Goal: Transaction & Acquisition: Purchase product/service

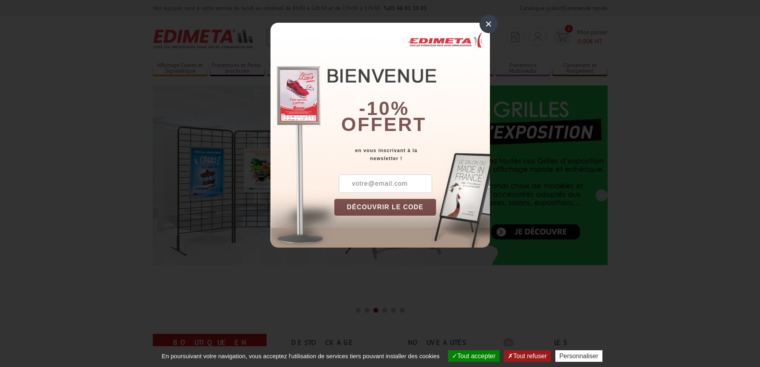
click at [488, 26] on div "×" at bounding box center [489, 24] width 18 height 18
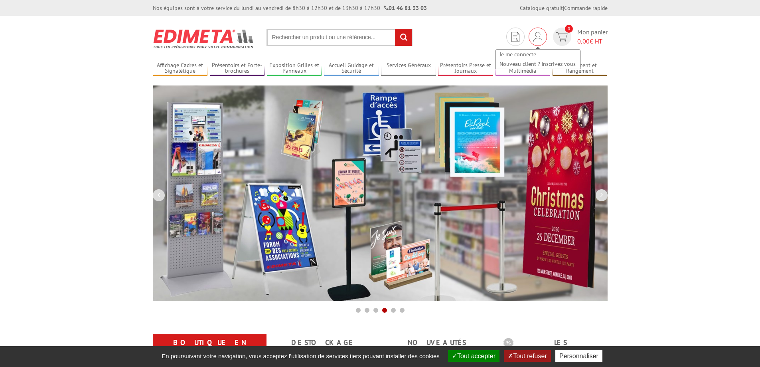
click at [539, 36] on img at bounding box center [537, 37] width 9 height 10
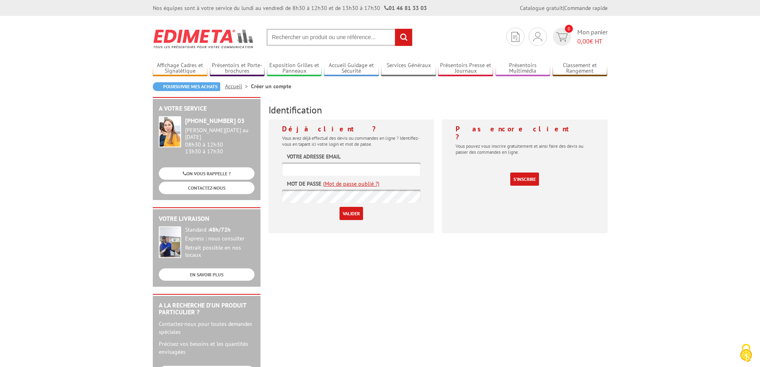
click at [341, 165] on input "text" at bounding box center [351, 168] width 138 height 13
type input "E"
type input "espaceligue51@ligue-cancer.net"
click at [356, 280] on div "A votre service +33 (0)1 46 81 33 03 Du Lundi au Vendredi 08h30 à 12h30 13h30 à…" at bounding box center [380, 309] width 463 height 425
click at [350, 212] on input "Valider" at bounding box center [352, 213] width 24 height 13
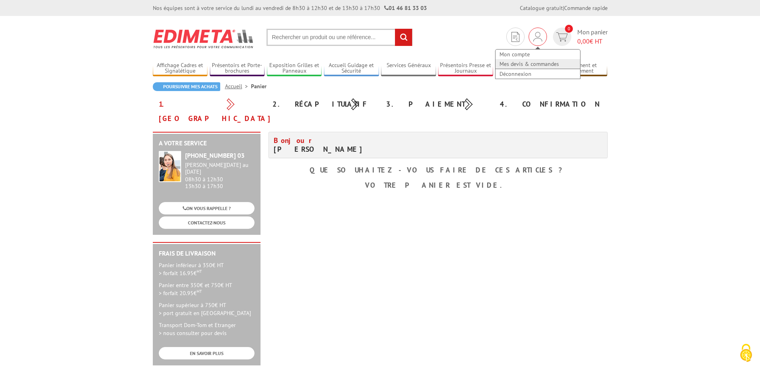
click at [534, 66] on link "Mes devis & commandes" at bounding box center [537, 64] width 85 height 10
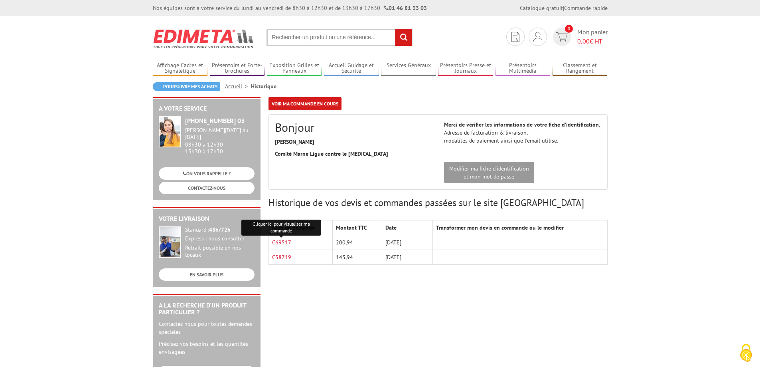
click at [286, 241] on link "C69517" at bounding box center [281, 242] width 19 height 7
click at [287, 40] on input "text" at bounding box center [339, 37] width 146 height 17
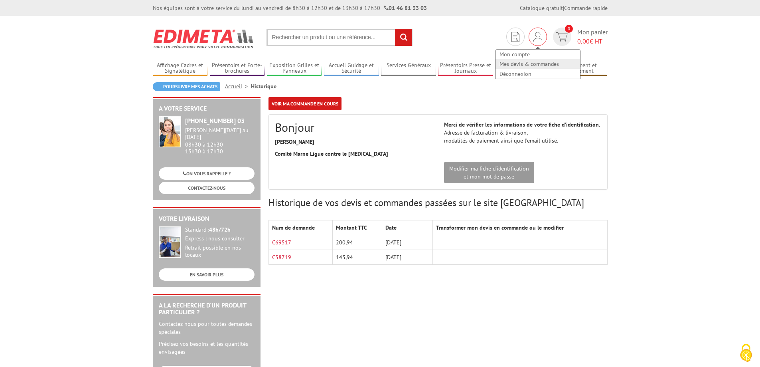
click at [523, 65] on link "Mes devis & commandes" at bounding box center [537, 64] width 85 height 10
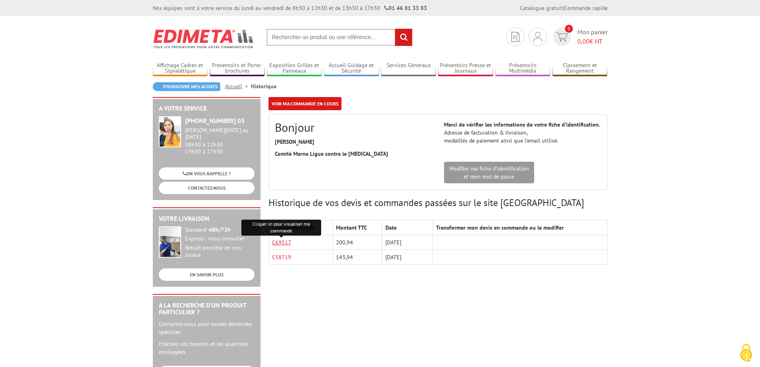
click at [286, 241] on link "C69517" at bounding box center [281, 242] width 19 height 7
click at [513, 40] on img at bounding box center [515, 37] width 8 height 10
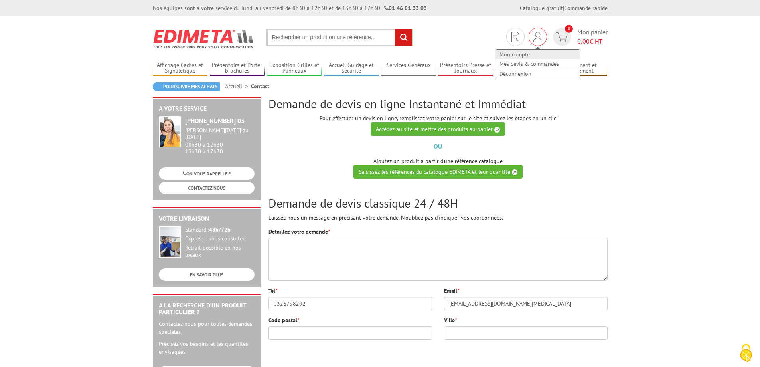
click at [529, 55] on link "Mon compte" at bounding box center [537, 54] width 85 height 10
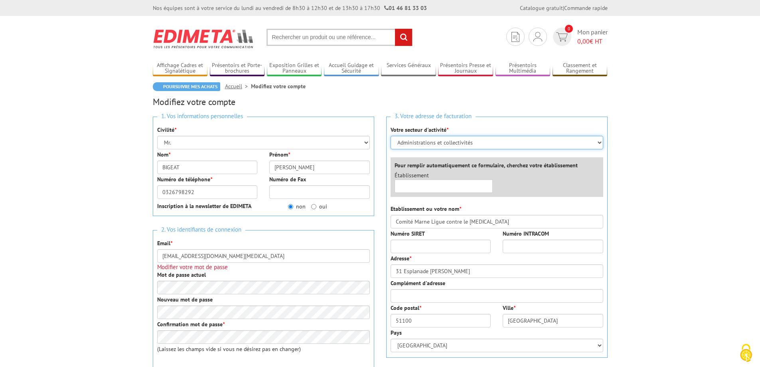
click at [490, 142] on select "Sélectionner votre secteur d'activité Administrations et collectivités Magasins…" at bounding box center [497, 143] width 213 height 14
select select "878"
click at [391, 136] on select "Sélectionner votre secteur d'activité Administrations et collectivités Magasins…" at bounding box center [497, 143] width 213 height 14
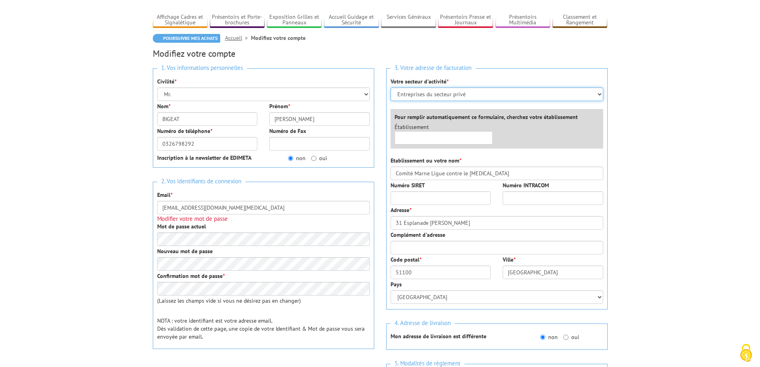
scroll to position [67, 0]
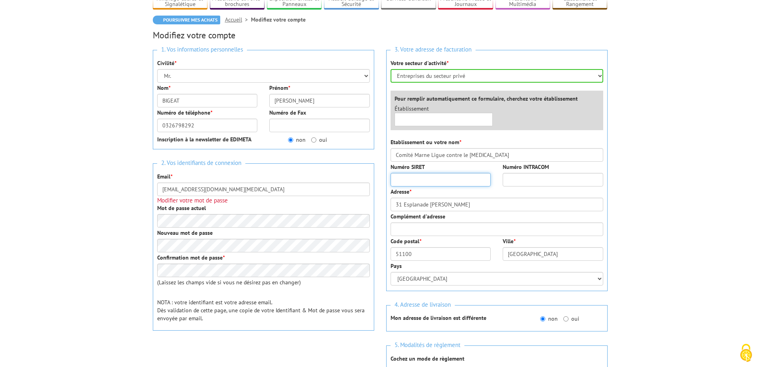
click at [420, 182] on input "Numéro SIRET" at bounding box center [441, 180] width 101 height 14
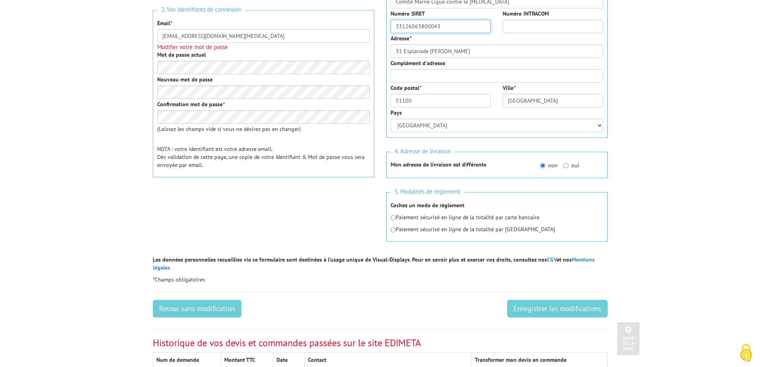
scroll to position [266, 0]
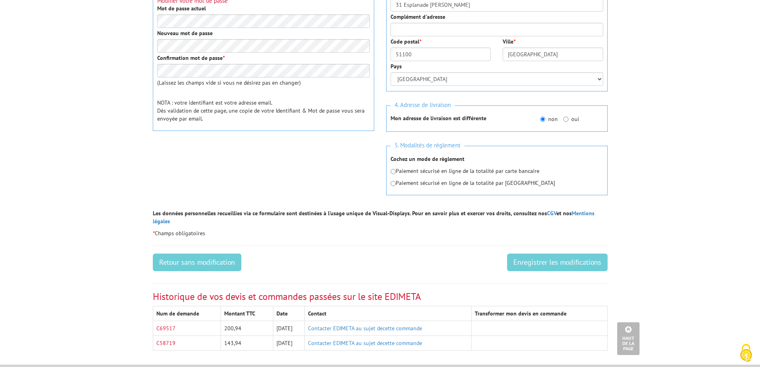
type input "33126063800043"
click at [555, 259] on input "Enregistrer les modifications" at bounding box center [557, 262] width 101 height 18
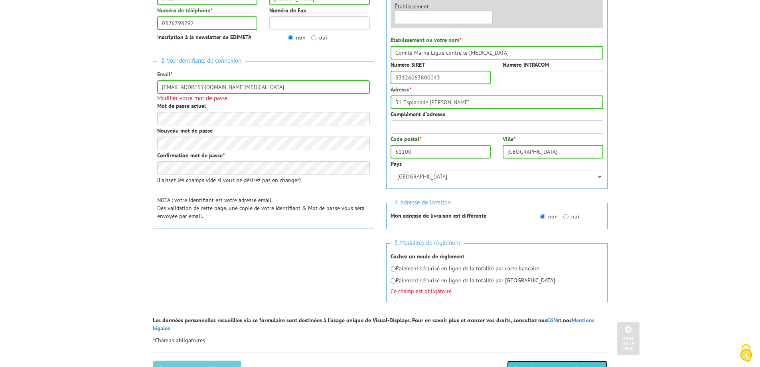
scroll to position [235, 0]
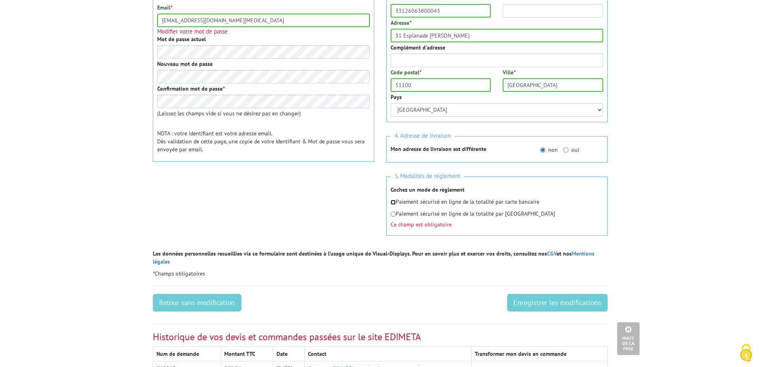
click at [395, 203] on input "radio" at bounding box center [393, 201] width 5 height 5
radio input "true"
click at [541, 294] on input "Enregistrer les modifications" at bounding box center [557, 303] width 101 height 18
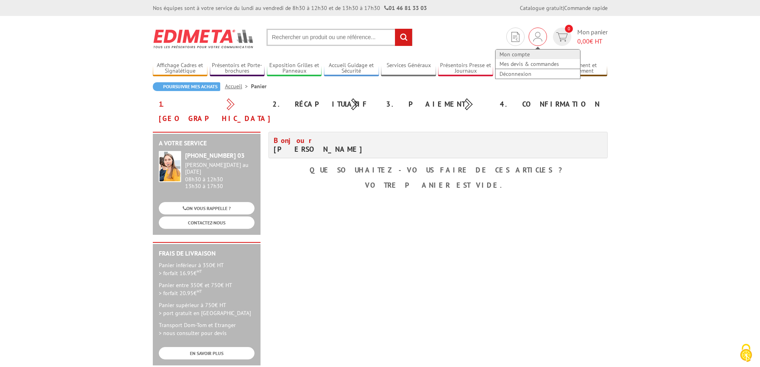
click at [524, 54] on link "Mon compte" at bounding box center [537, 54] width 85 height 10
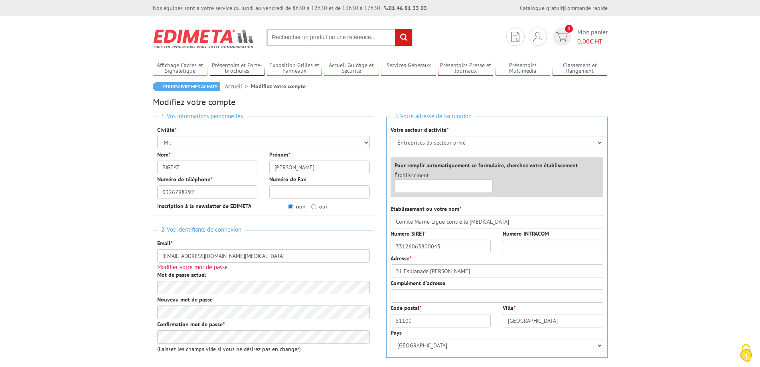
click at [316, 36] on input "text" at bounding box center [339, 37] width 146 height 17
click at [280, 36] on input "47000" at bounding box center [339, 37] width 146 height 17
click at [278, 36] on input "47000" at bounding box center [339, 37] width 146 height 17
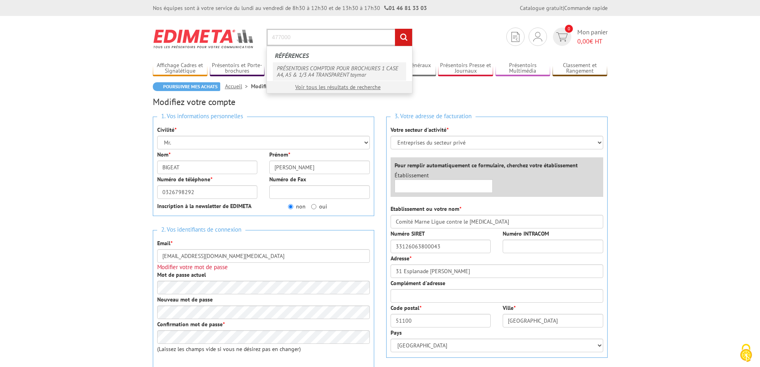
type input "477000"
click at [320, 63] on link "PRÉSENTOIRS COMPTOIR POUR BROCHURES 1 CASE A4, A5 & 1/3 A4 TRANSPARENT taymar" at bounding box center [339, 71] width 133 height 18
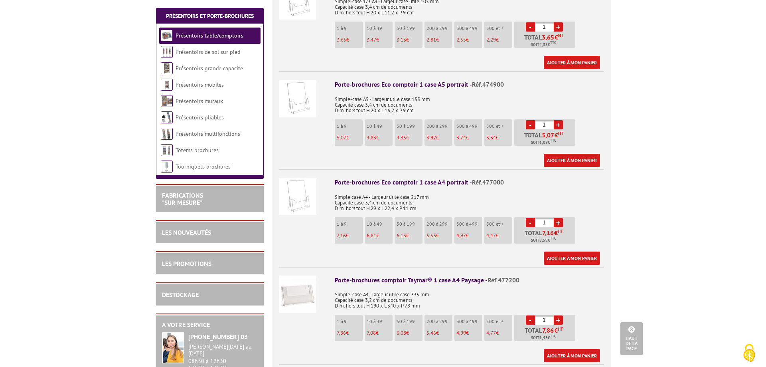
scroll to position [332, 0]
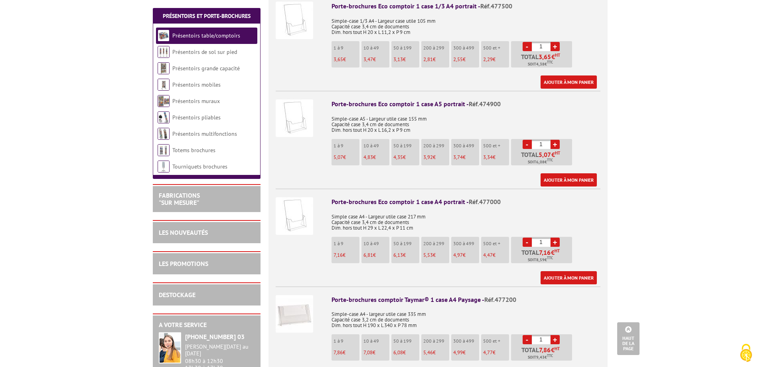
click at [554, 241] on link "+" at bounding box center [555, 241] width 9 height 9
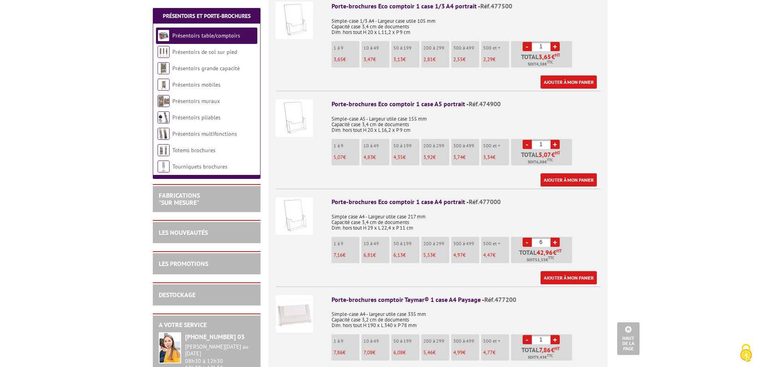
click at [554, 241] on link "+" at bounding box center [555, 241] width 9 height 9
type input "10"
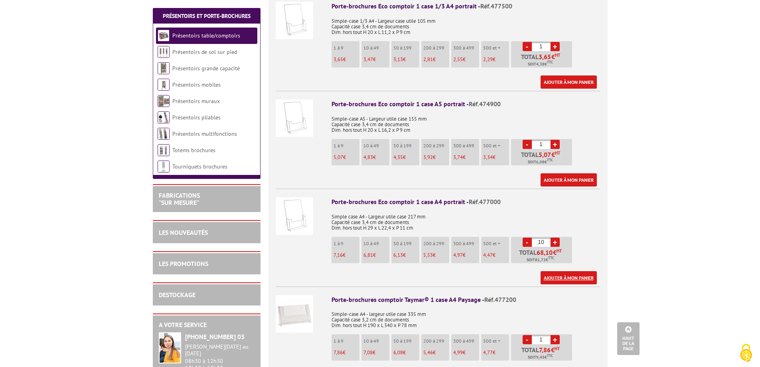
click at [555, 279] on link "Ajouter à mon panier" at bounding box center [569, 277] width 56 height 13
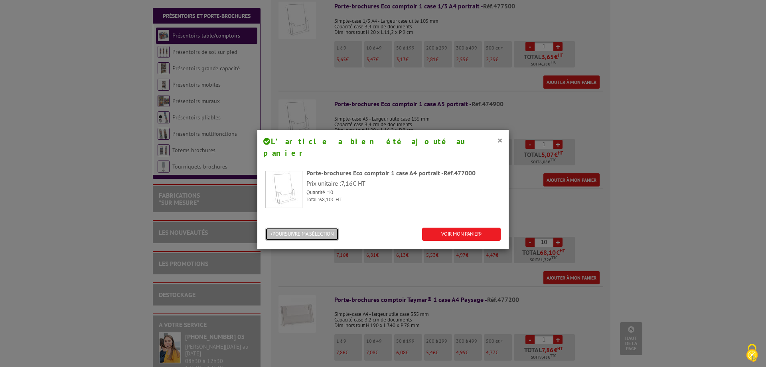
click at [315, 227] on button "POURSUIVRE MA SÉLECTION" at bounding box center [301, 233] width 73 height 13
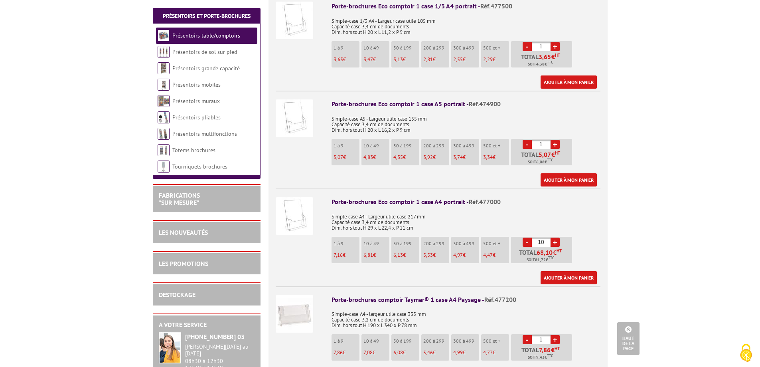
click at [555, 144] on link "+" at bounding box center [555, 144] width 9 height 9
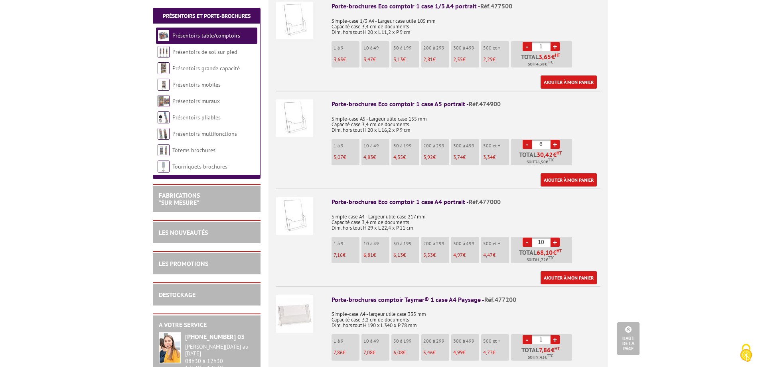
click at [555, 144] on link "+" at bounding box center [555, 144] width 9 height 9
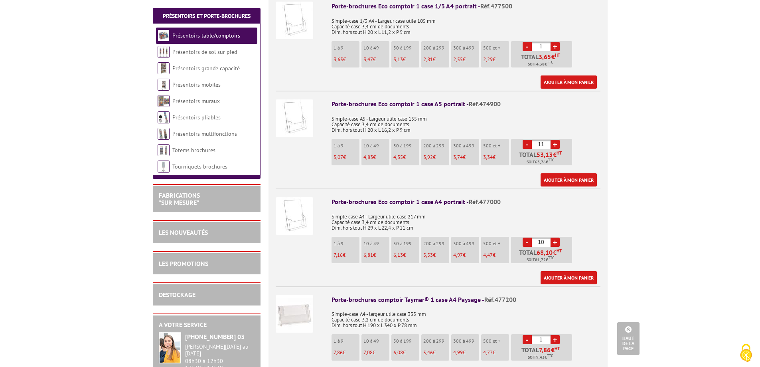
click at [555, 144] on link "+" at bounding box center [555, 144] width 9 height 9
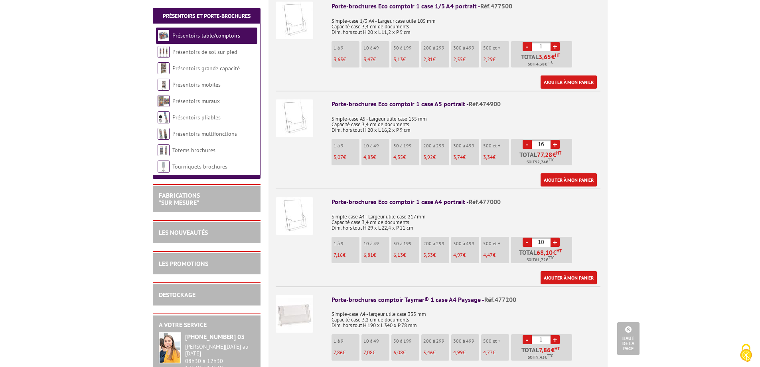
click at [555, 144] on link "+" at bounding box center [555, 144] width 9 height 9
type input "20"
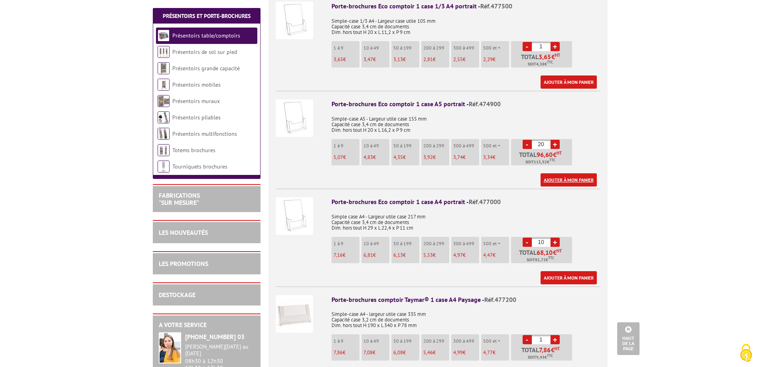
click at [556, 181] on link "Ajouter à mon panier" at bounding box center [569, 179] width 56 height 13
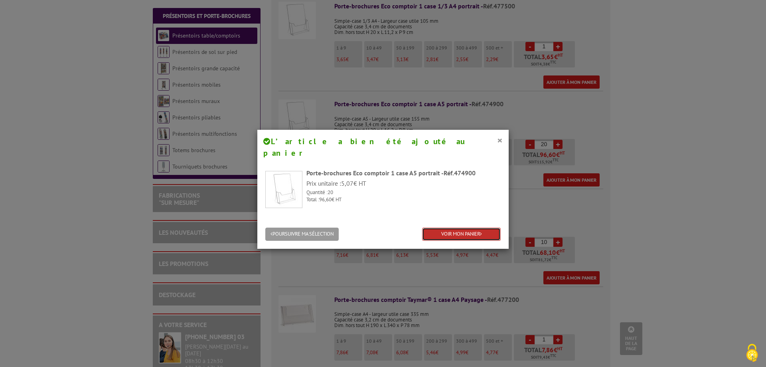
click at [463, 227] on link "VOIR MON PANIER" at bounding box center [461, 233] width 79 height 13
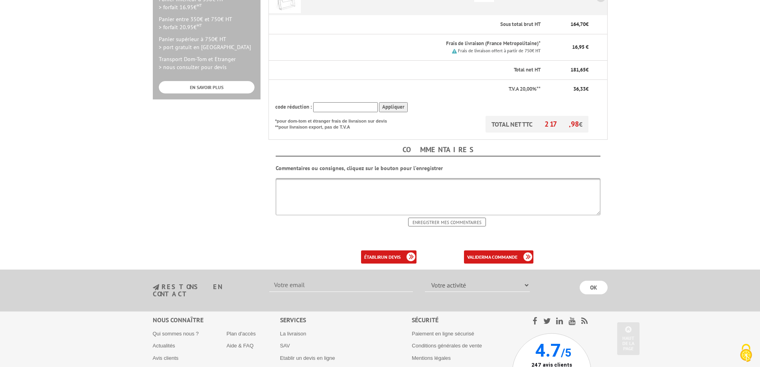
scroll to position [266, 0]
click at [387, 250] on link "établir un devis" at bounding box center [388, 256] width 55 height 13
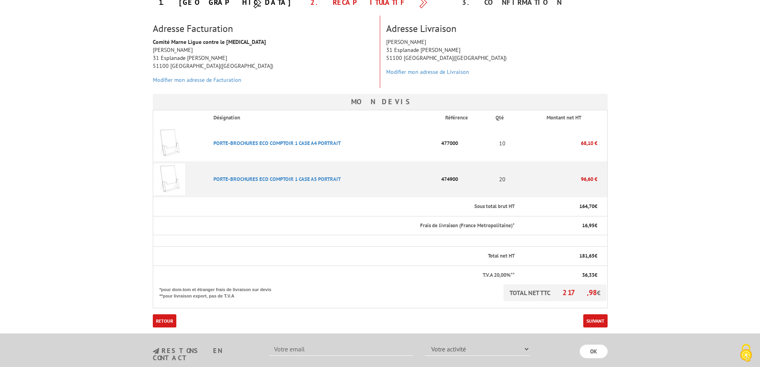
scroll to position [133, 0]
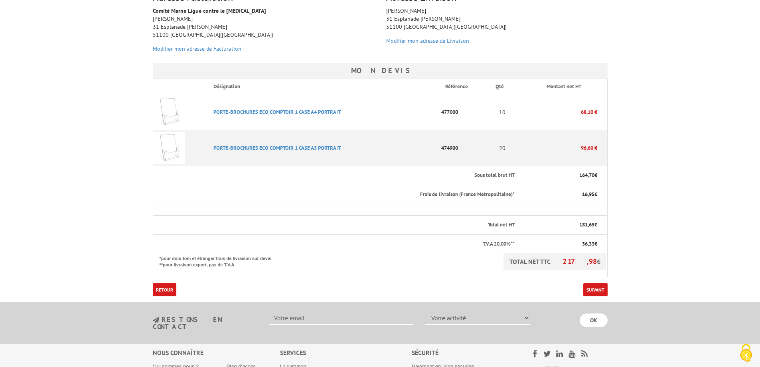
click at [595, 289] on link "Suivant" at bounding box center [595, 289] width 24 height 13
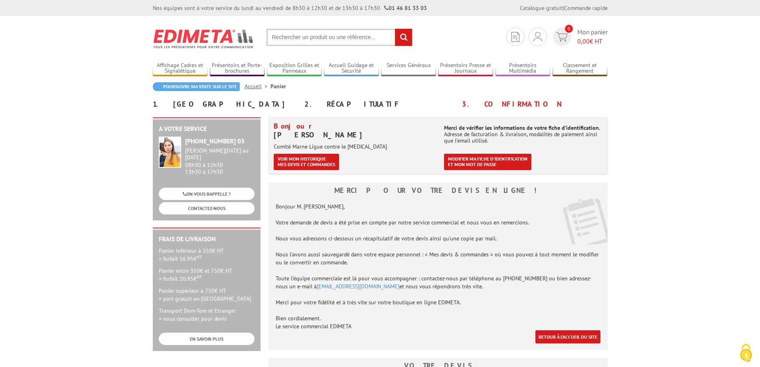
click at [290, 38] on input "text" at bounding box center [339, 37] width 146 height 17
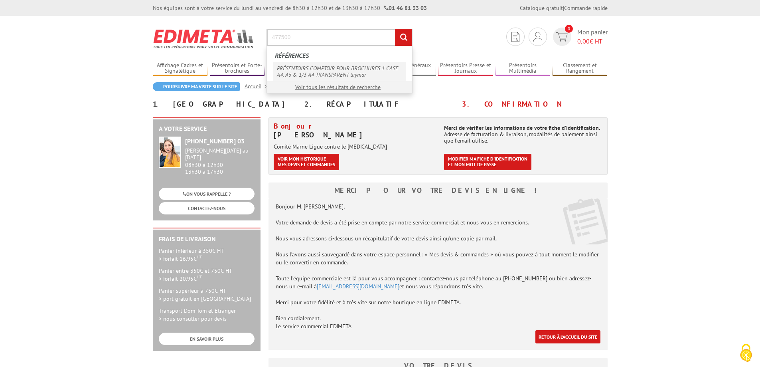
type input "477500"
click at [304, 71] on link "PRÉSENTOIRS COMPTOIR POUR BROCHURES 1 CASE A4, A5 & 1/3 A4 TRANSPARENT taymar" at bounding box center [339, 71] width 133 height 18
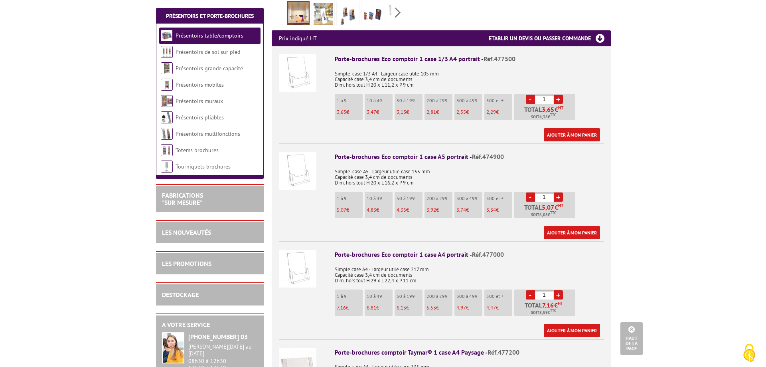
scroll to position [199, 0]
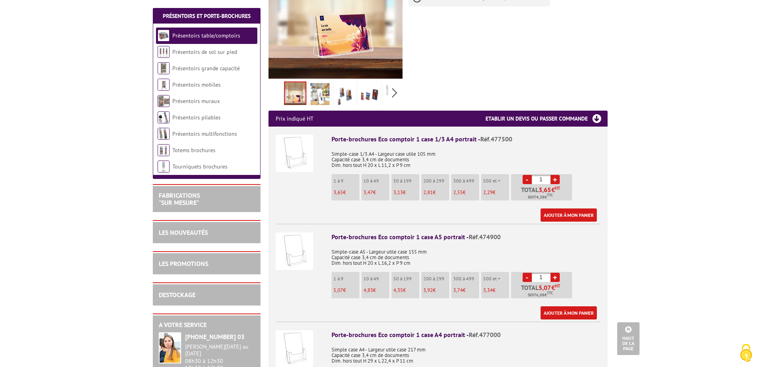
click at [556, 181] on link "+" at bounding box center [555, 179] width 9 height 9
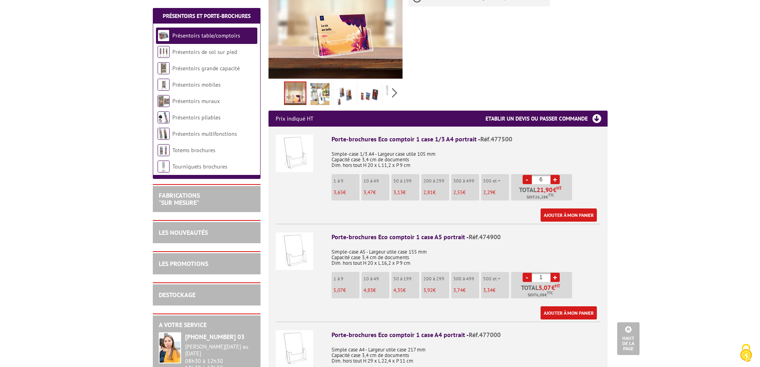
click at [556, 181] on link "+" at bounding box center [555, 179] width 9 height 9
type input "10"
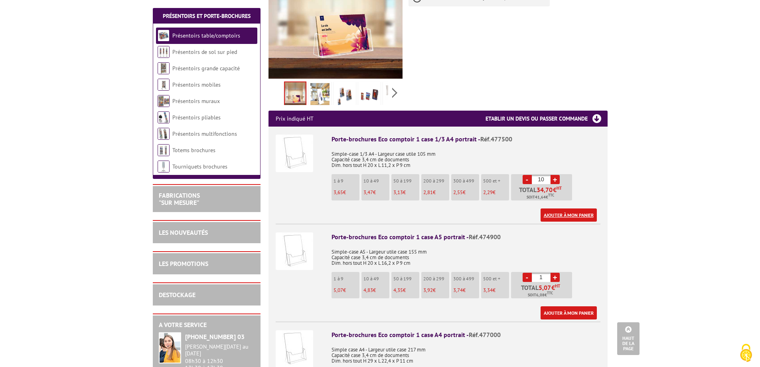
click at [554, 213] on link "Ajouter à mon panier" at bounding box center [569, 214] width 56 height 13
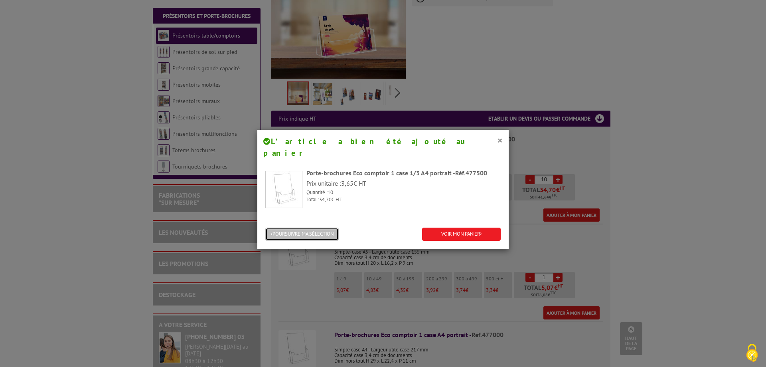
click at [276, 227] on button "POURSUIVRE MA SÉLECTION" at bounding box center [301, 233] width 73 height 13
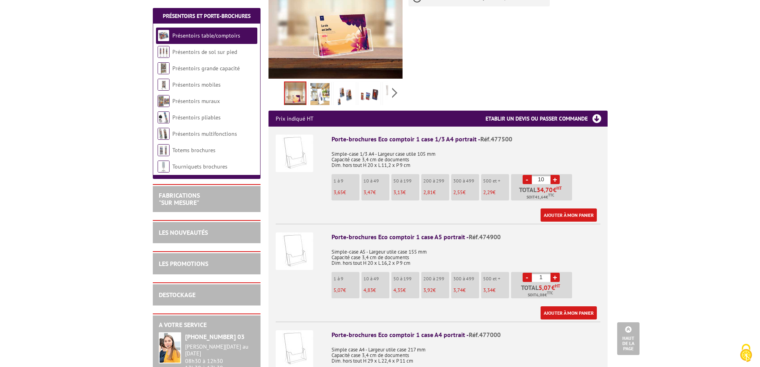
click at [558, 278] on link "+" at bounding box center [555, 276] width 9 height 9
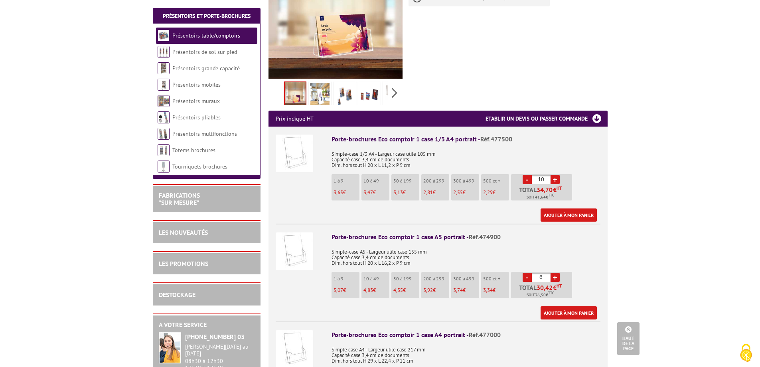
click at [558, 278] on link "+" at bounding box center [555, 276] width 9 height 9
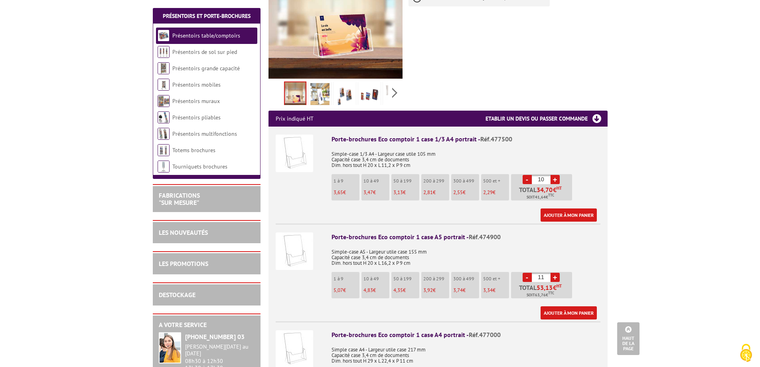
click at [558, 278] on link "+" at bounding box center [555, 276] width 9 height 9
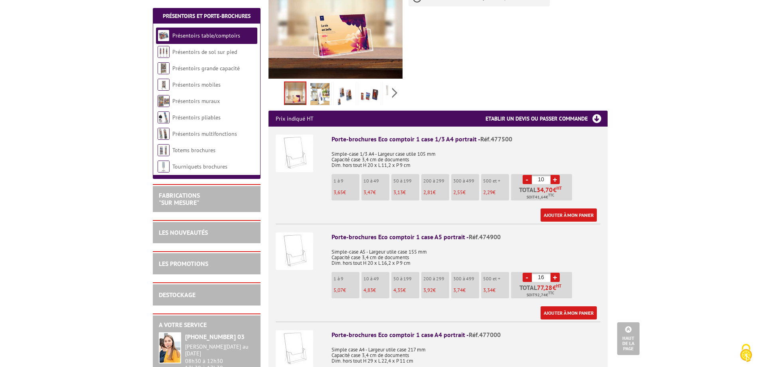
click at [558, 278] on link "+" at bounding box center [555, 276] width 9 height 9
type input "20"
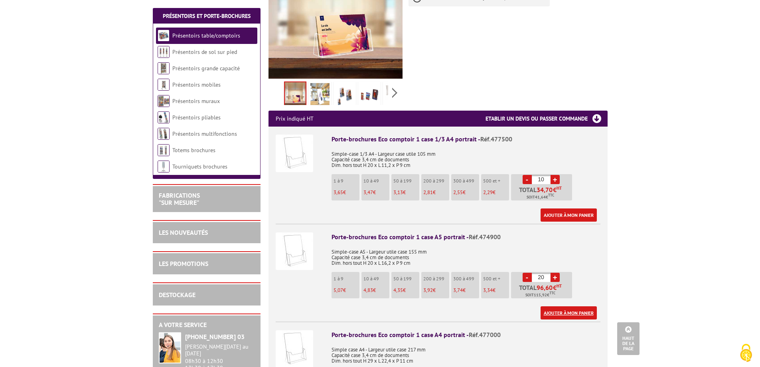
click at [559, 312] on link "Ajouter à mon panier" at bounding box center [569, 312] width 56 height 13
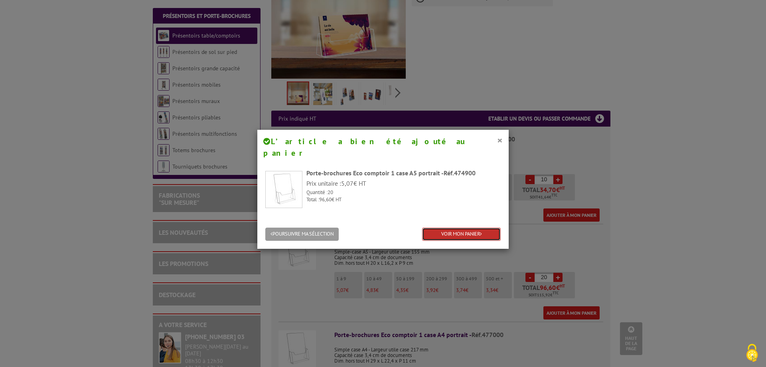
click at [463, 227] on link "VOIR MON PANIER" at bounding box center [461, 233] width 79 height 13
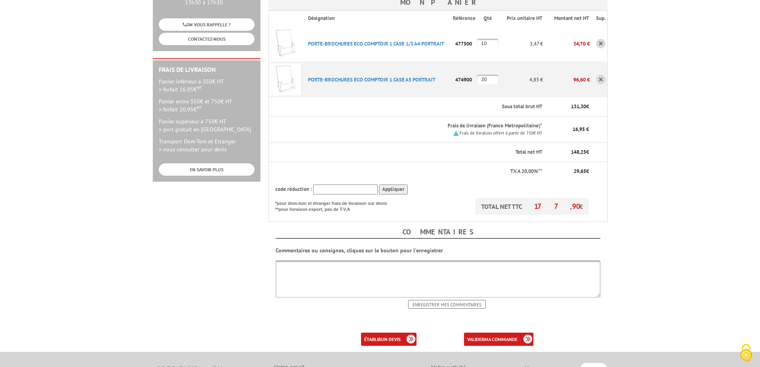
scroll to position [199, 0]
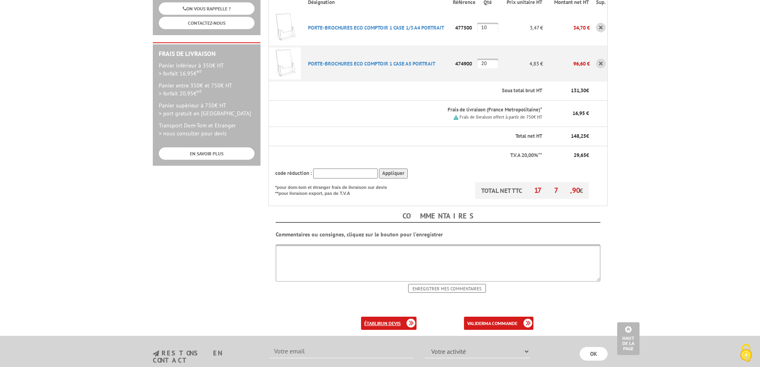
click at [388, 320] on b "un devis" at bounding box center [391, 323] width 20 height 6
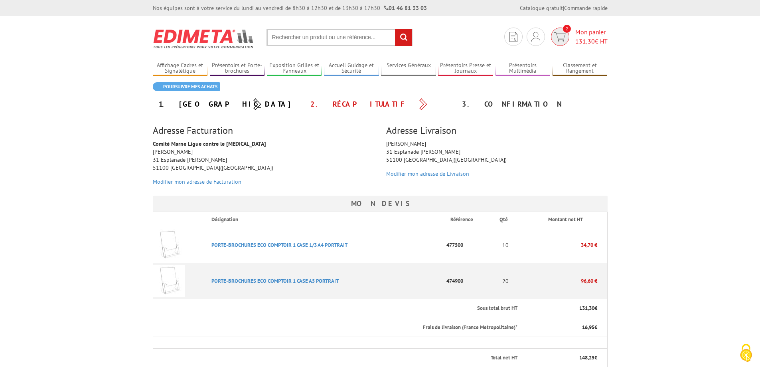
click at [565, 36] on span "2" at bounding box center [560, 37] width 18 height 18
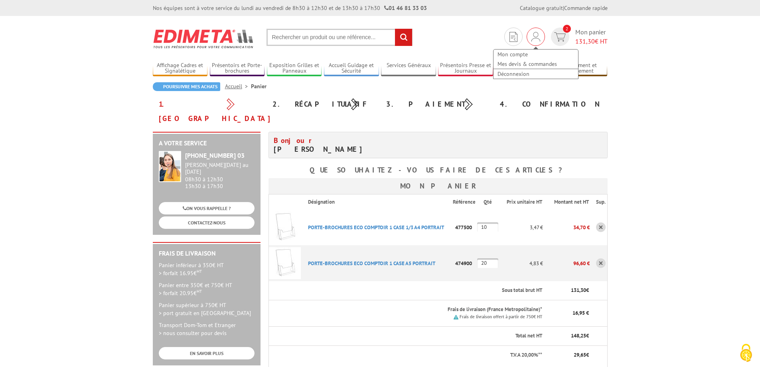
click at [534, 41] on img at bounding box center [535, 37] width 9 height 10
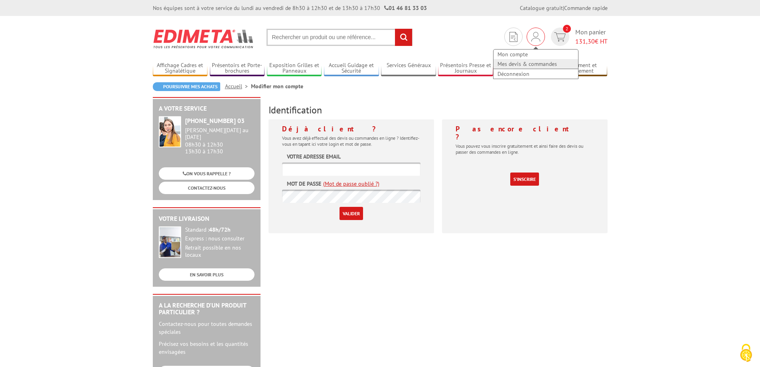
click at [521, 63] on link "Mes devis & commandes" at bounding box center [536, 64] width 85 height 10
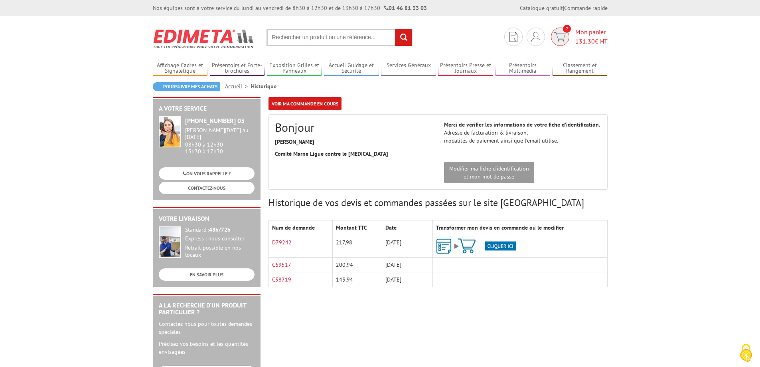
click at [576, 34] on span "Mon panier 131,30 € HT" at bounding box center [591, 37] width 32 height 18
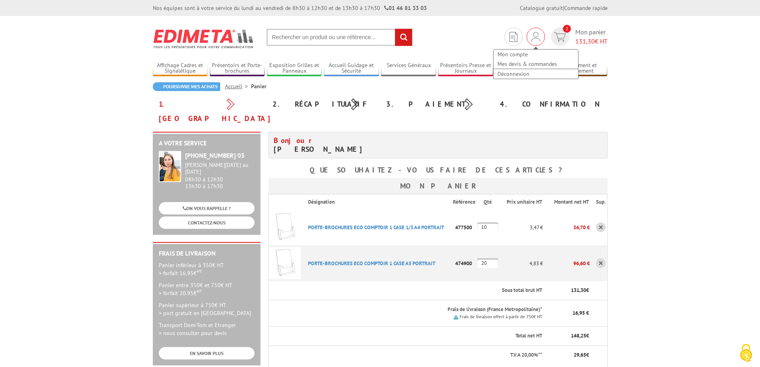
click at [533, 35] on img at bounding box center [535, 37] width 9 height 10
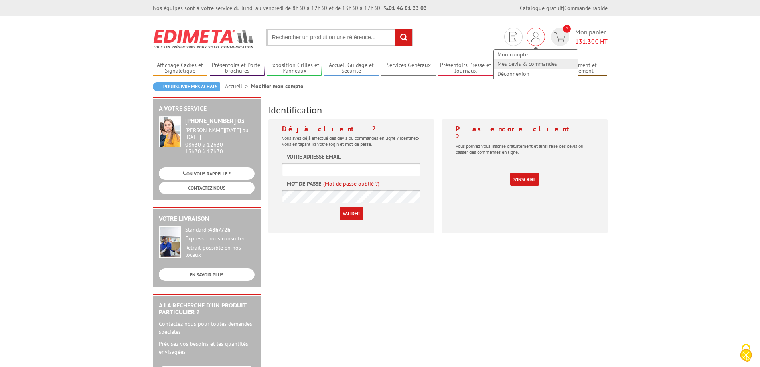
click at [522, 62] on link "Mes devis & commandes" at bounding box center [536, 64] width 85 height 10
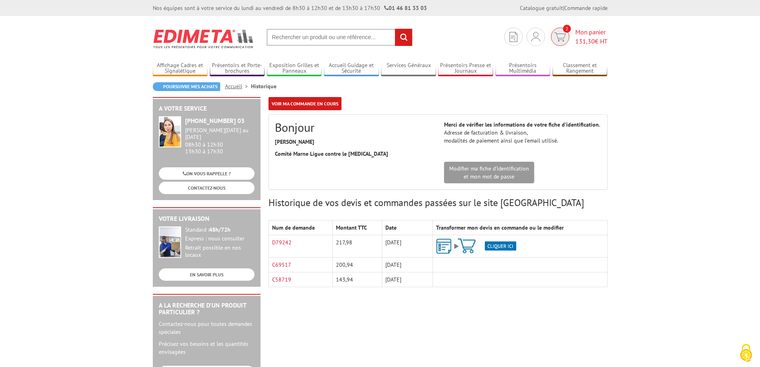
click at [571, 36] on link "2 Mon panier 131,30 € HT" at bounding box center [578, 37] width 59 height 18
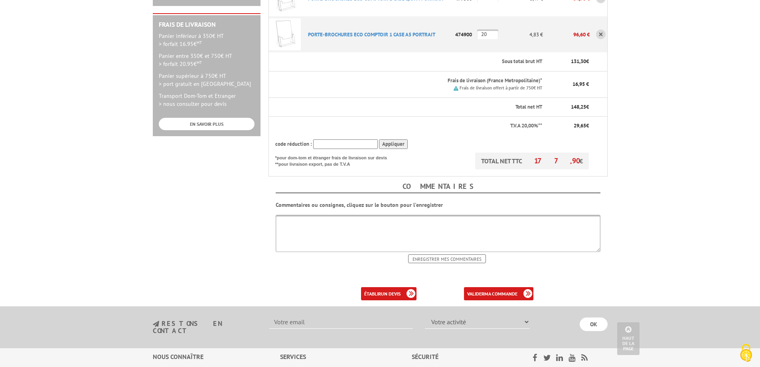
scroll to position [266, 0]
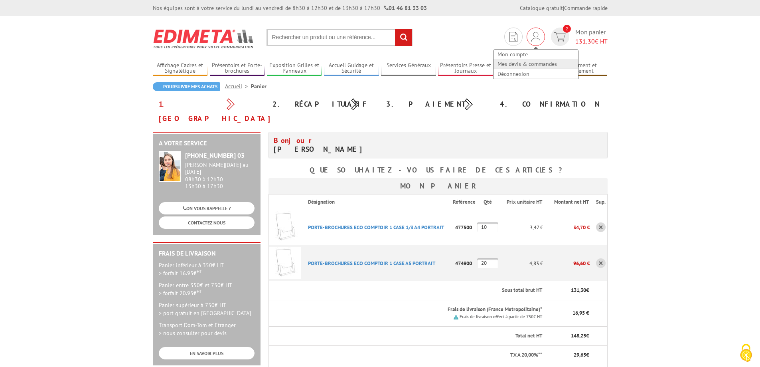
click at [518, 64] on link "Mes devis & commandes" at bounding box center [536, 64] width 85 height 10
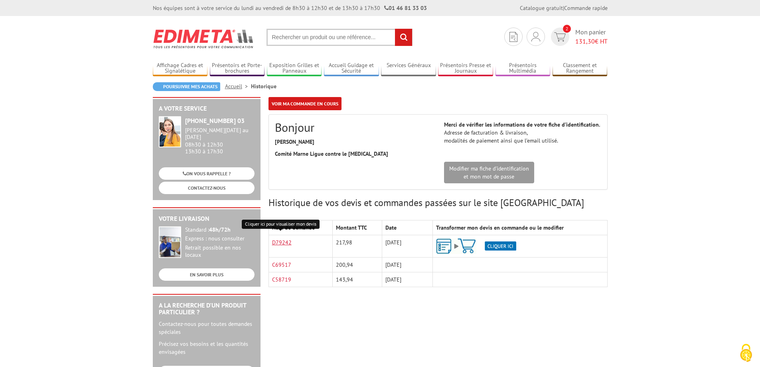
click at [277, 243] on link "D79242" at bounding box center [282, 242] width 20 height 7
click at [599, 35] on span "Mon panier 131,30 € HT" at bounding box center [591, 37] width 32 height 18
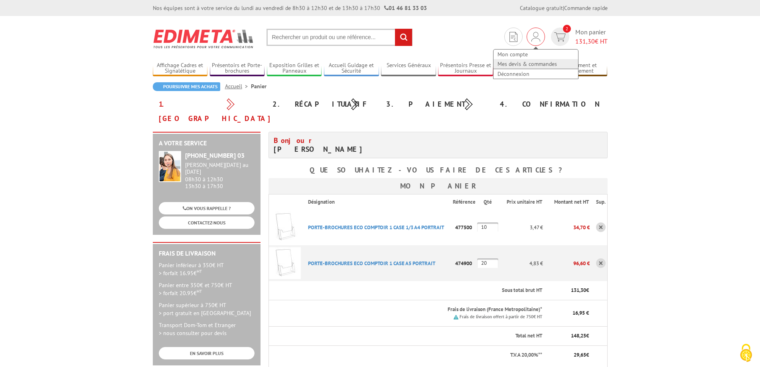
click at [518, 63] on link "Mes devis & commandes" at bounding box center [536, 64] width 85 height 10
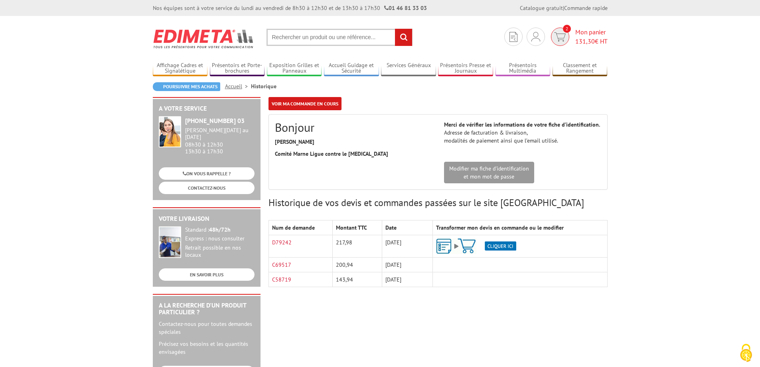
click at [577, 35] on span "Mon panier 131,30 € HT" at bounding box center [591, 37] width 32 height 18
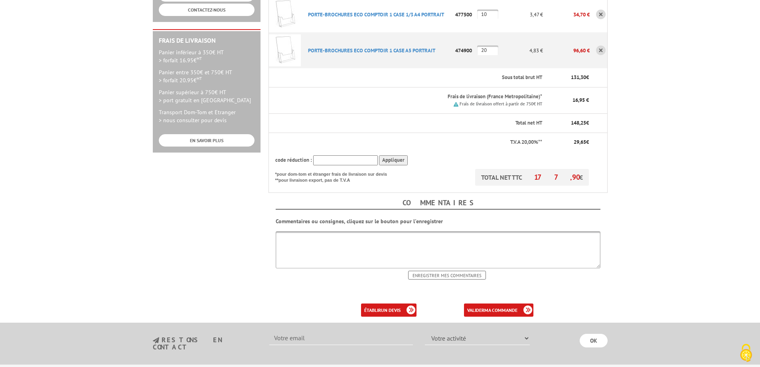
scroll to position [266, 0]
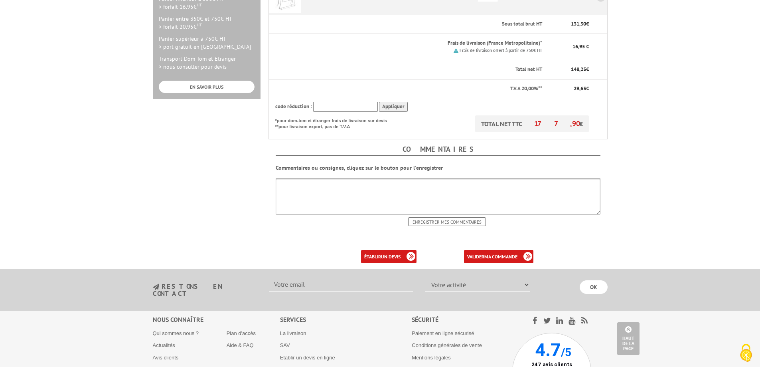
click at [390, 253] on b "un devis" at bounding box center [391, 256] width 20 height 6
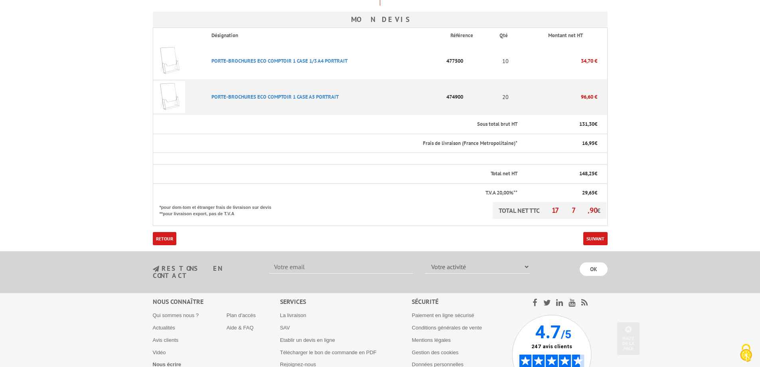
scroll to position [199, 0]
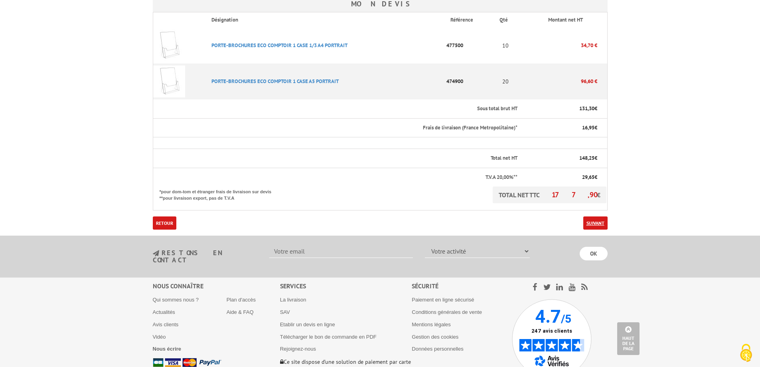
click at [596, 224] on link "Suivant" at bounding box center [595, 222] width 24 height 13
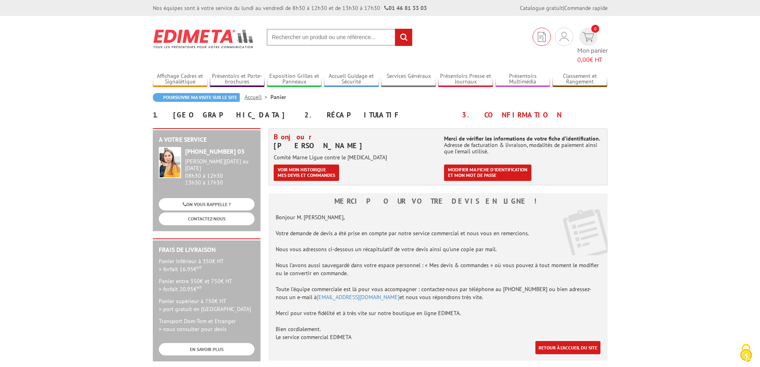
click at [538, 37] on img at bounding box center [542, 37] width 8 height 10
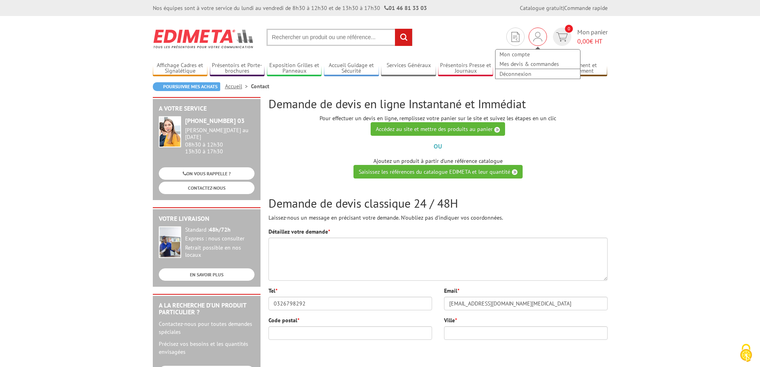
click at [537, 35] on img at bounding box center [537, 37] width 9 height 10
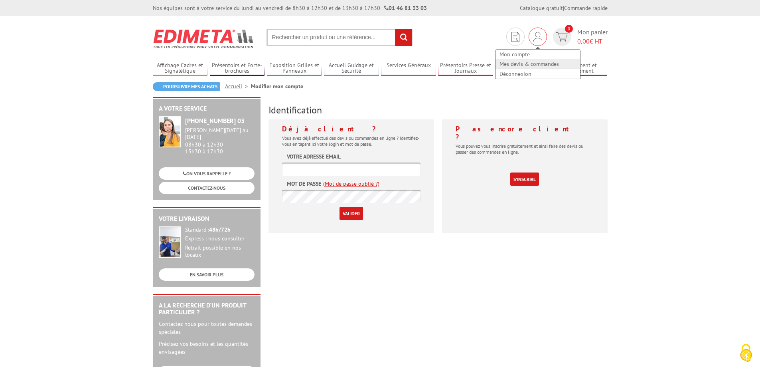
click at [519, 65] on link "Mes devis & commandes" at bounding box center [537, 64] width 85 height 10
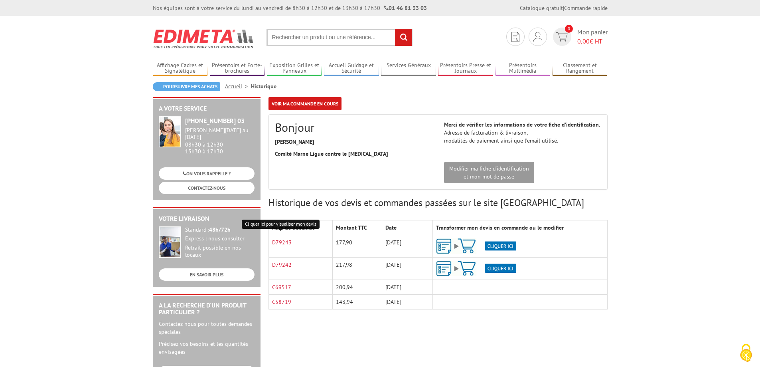
click at [284, 243] on link "D79243" at bounding box center [282, 242] width 20 height 7
click at [507, 244] on img at bounding box center [476, 246] width 80 height 16
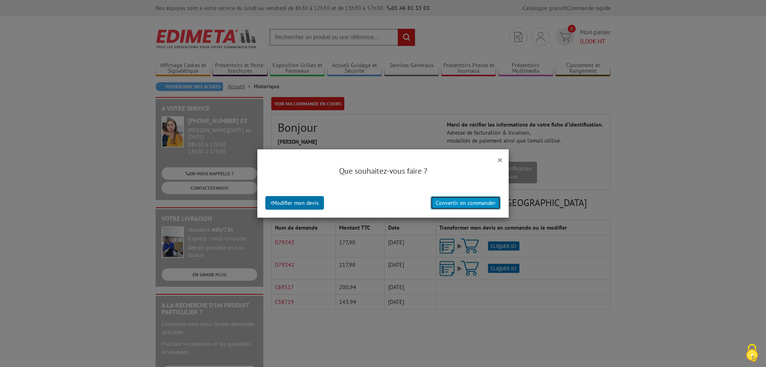
click at [460, 201] on button "Convertir en commande" at bounding box center [465, 203] width 70 height 14
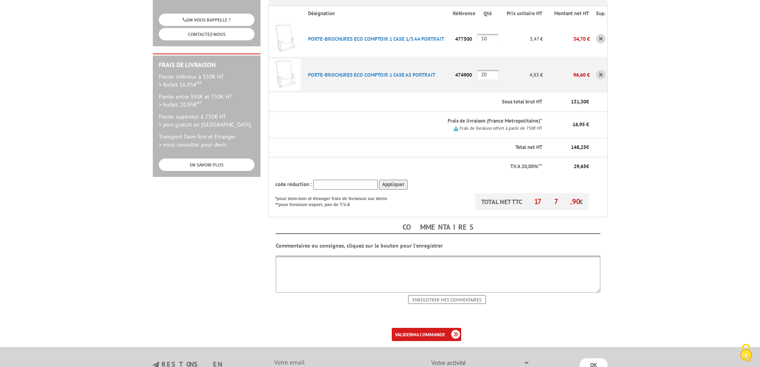
scroll to position [199, 0]
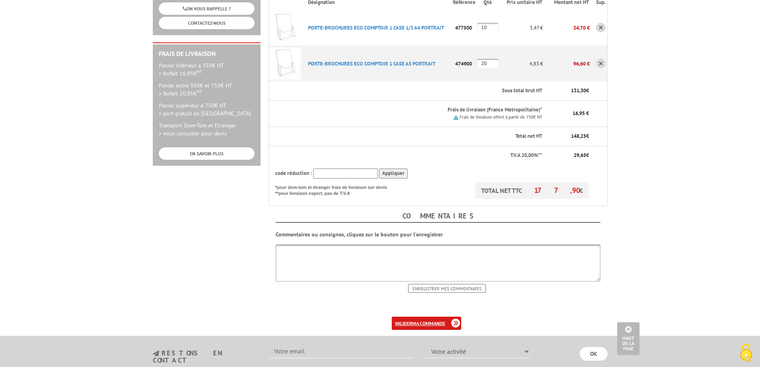
click at [417, 320] on b "ma commande" at bounding box center [428, 323] width 33 height 6
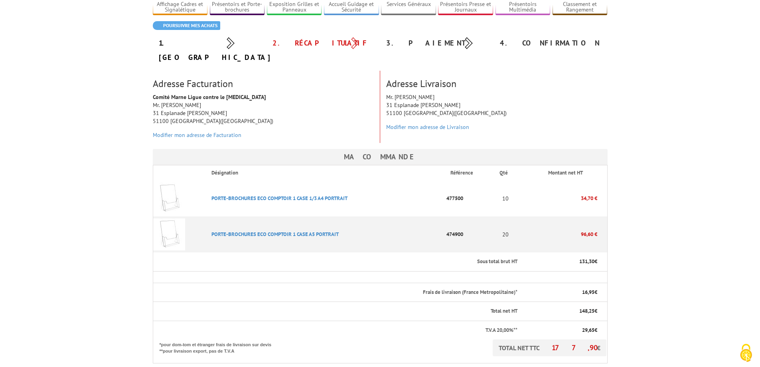
scroll to position [133, 0]
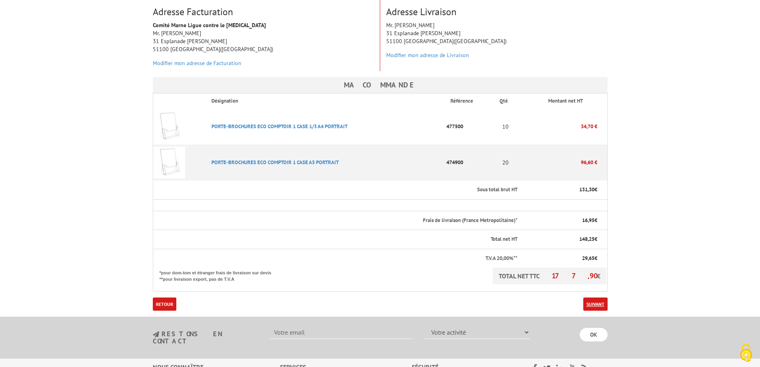
click at [599, 297] on link "Suivant" at bounding box center [595, 303] width 24 height 13
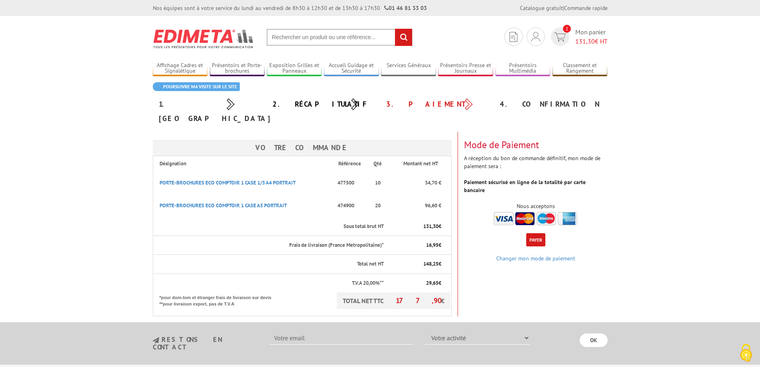
click at [533, 233] on button "Payer" at bounding box center [535, 239] width 19 height 13
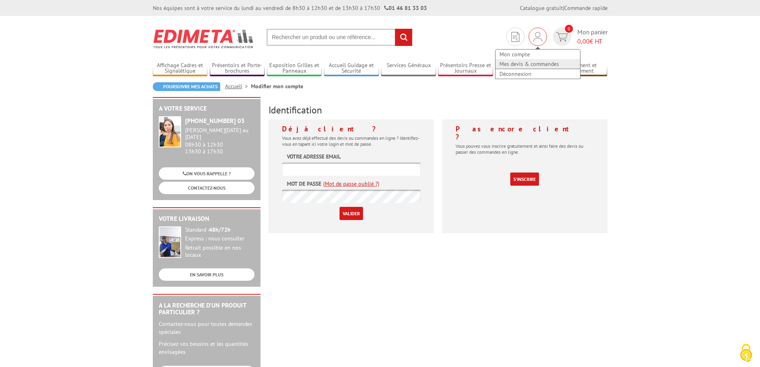
click at [531, 61] on link "Mes devis & commandes" at bounding box center [537, 64] width 85 height 10
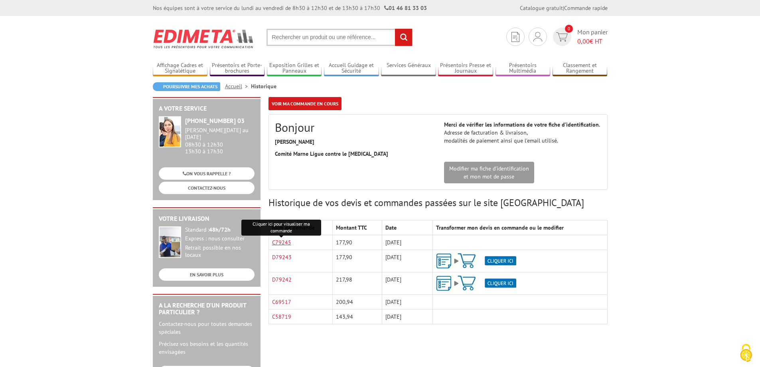
click at [282, 243] on link "C79245" at bounding box center [281, 242] width 19 height 7
